Goal: Information Seeking & Learning: Find specific fact

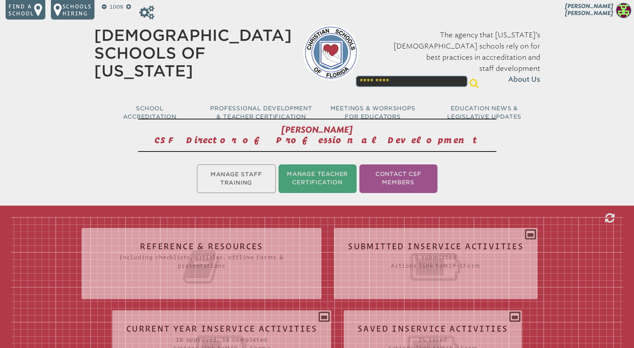
click at [529, 234] on div "Submitted Inservice Activities 0 submitted Actions link to mip-1 Form Submissio…" at bounding box center [436, 260] width 204 height 54
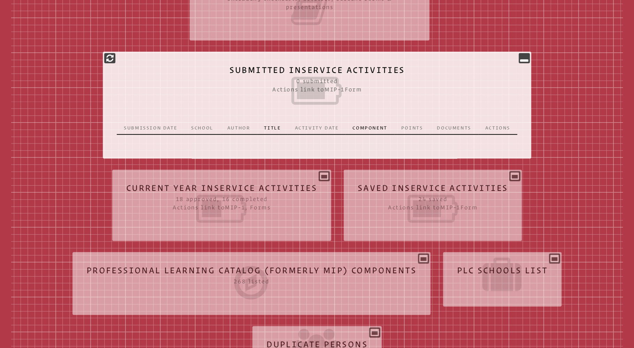
scroll to position [259, 0]
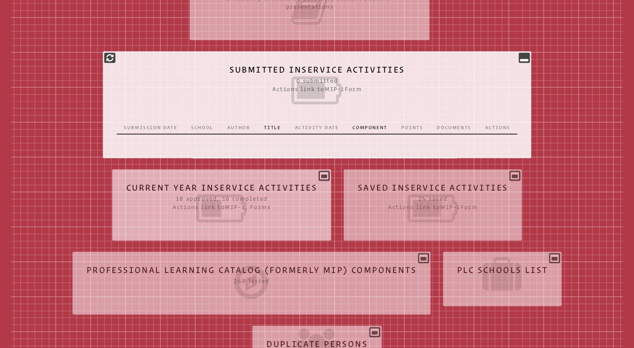
click at [324, 181] on div "Current Year Inservice Activities 18 approved, 16 completed Actions link to mip…" at bounding box center [221, 202] width 219 height 54
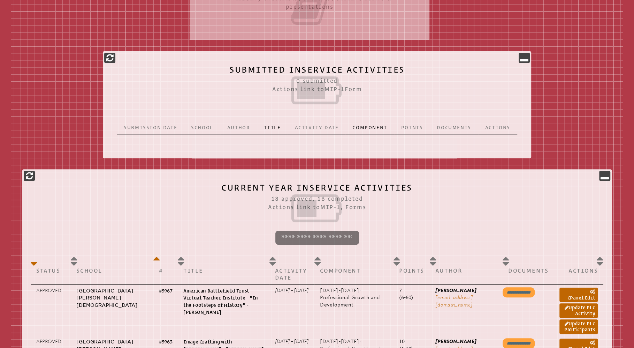
click at [301, 241] on input "search" at bounding box center [318, 238] width 84 height 14
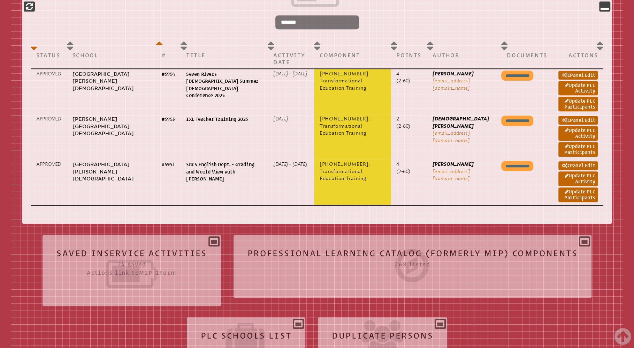
scroll to position [438, 0]
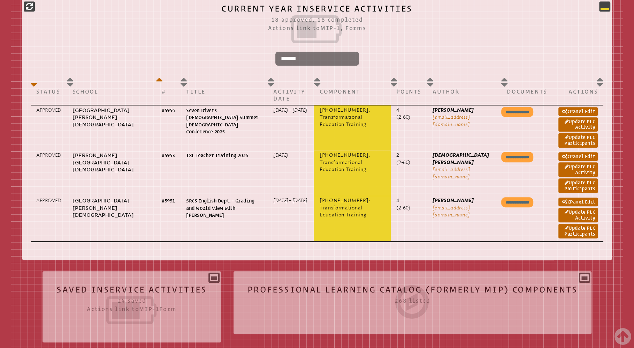
type input "*******"
click at [606, 9] on icon at bounding box center [605, 6] width 8 height 8
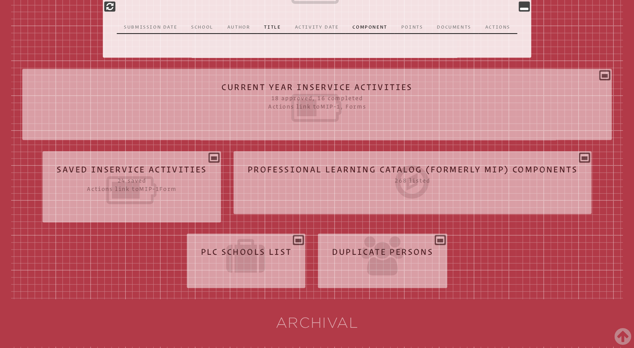
scroll to position [355, 0]
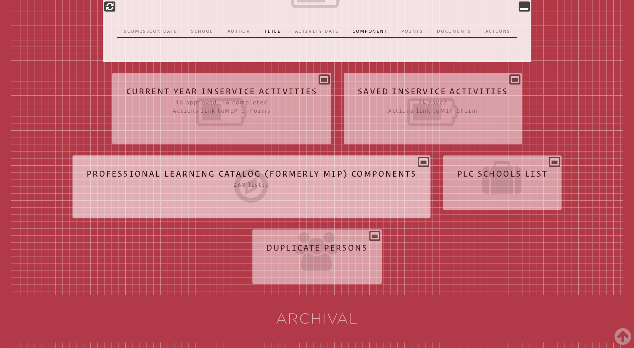
click at [426, 169] on div "Professional Learning Catalog (formerly MIP) Components 268 listed Tags Title P…" at bounding box center [252, 184] width 358 height 46
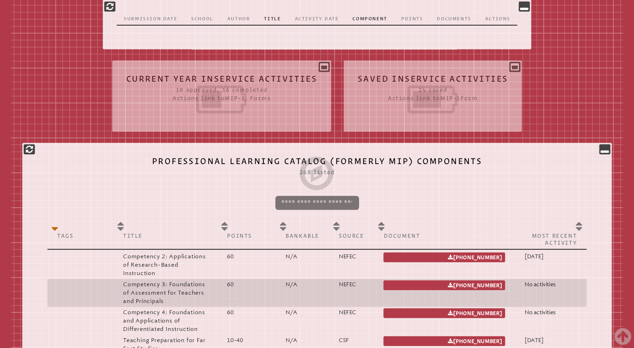
scroll to position [369, 0]
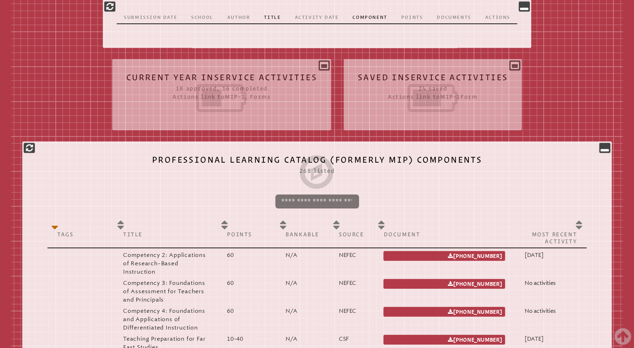
click at [288, 208] on input "search" at bounding box center [318, 201] width 84 height 14
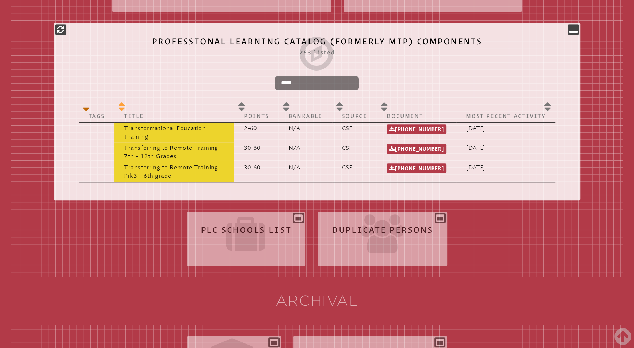
scroll to position [487, 0]
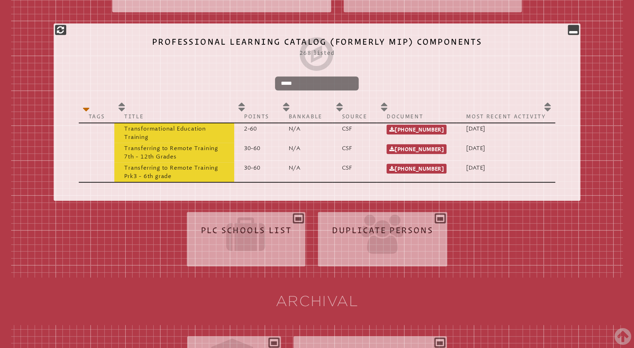
type input "*****"
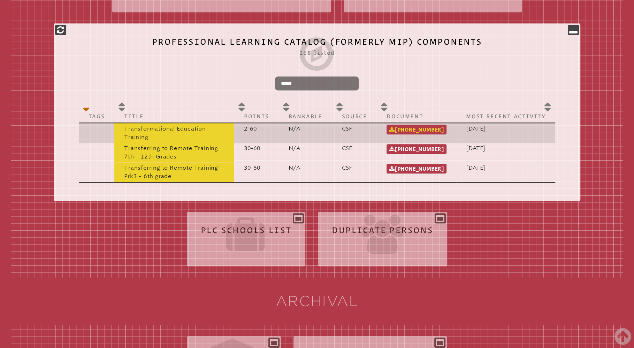
click at [413, 134] on link "1 503 001 [PHONE_NUMBER]" at bounding box center [417, 130] width 60 height 10
click at [420, 134] on link "1 503 001 [PHONE_NUMBER]" at bounding box center [417, 130] width 60 height 10
